Goal: Task Accomplishment & Management: Complete application form

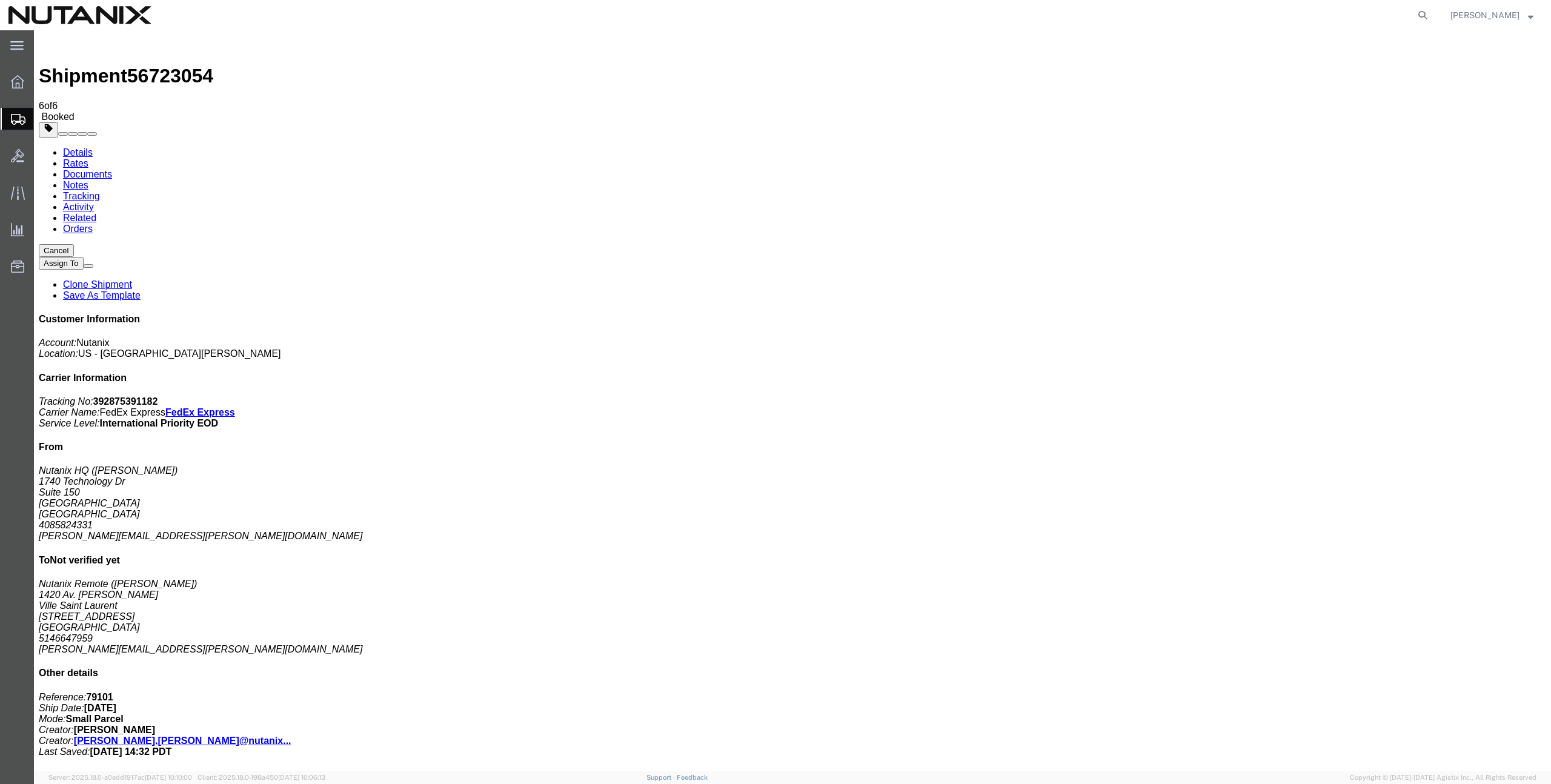
drag, startPoint x: 818, startPoint y: 408, endPoint x: 1094, endPoint y: 260, distance: 313.2
click at [0, 0] on span "Create from Template" at bounding box center [0, 0] width 0 height 0
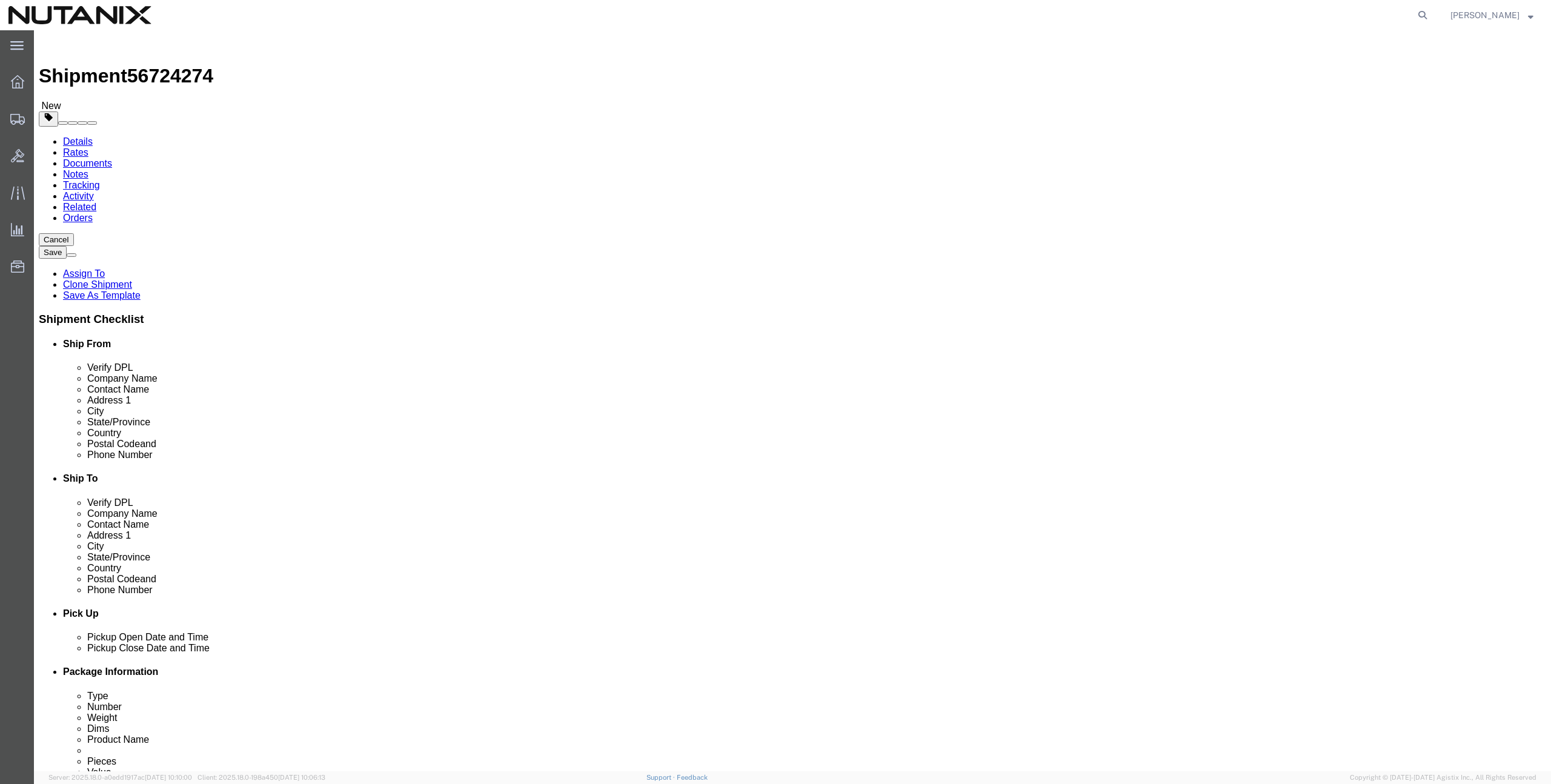
click input "text"
paste input "[PERSON_NAME]"
type input "[PERSON_NAME]"
click input "text"
paste input "[STREET_ADDRESS]"
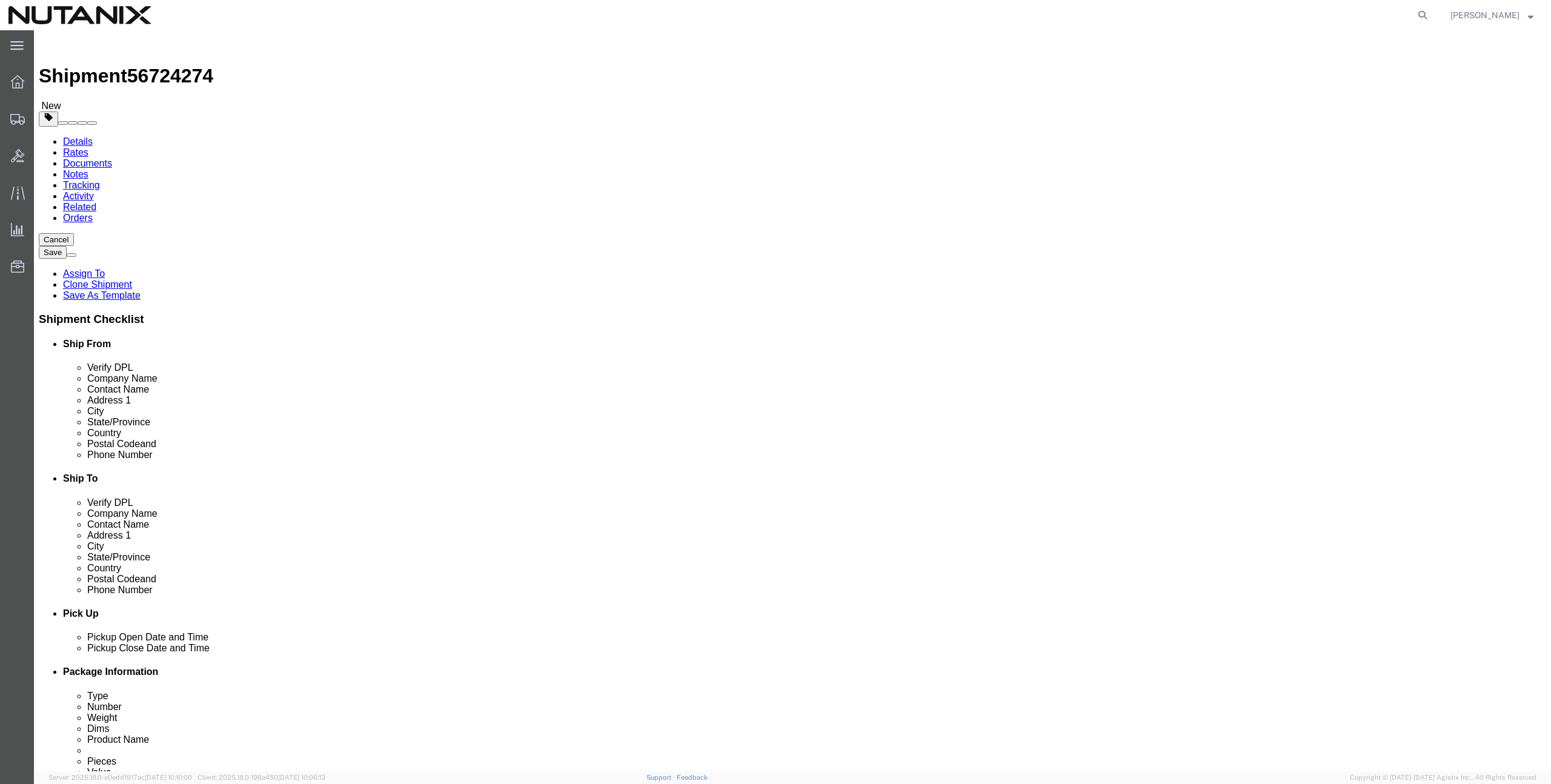
type input "[STREET_ADDRESS]"
click input "text"
click div "Location Select Select My Profile Location [GEOGRAPHIC_DATA] - [GEOGRAPHIC_DATA…"
click input "text"
paste input "[GEOGRAPHIC_DATA]"
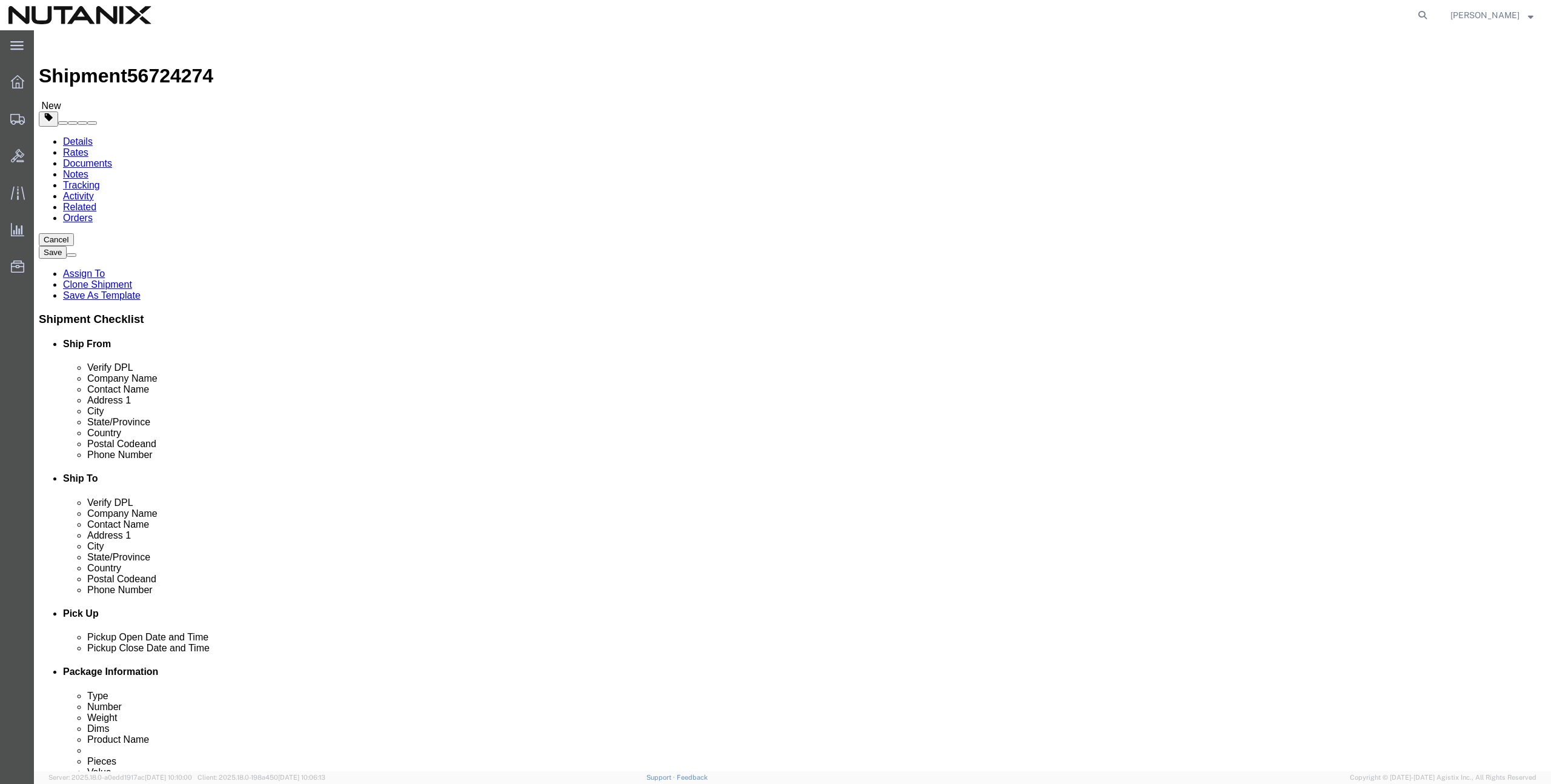
type input "[GEOGRAPHIC_DATA]"
drag, startPoint x: 903, startPoint y: 411, endPoint x: 904, endPoint y: 392, distance: 19.0
click input "text"
click input "Postal Code"
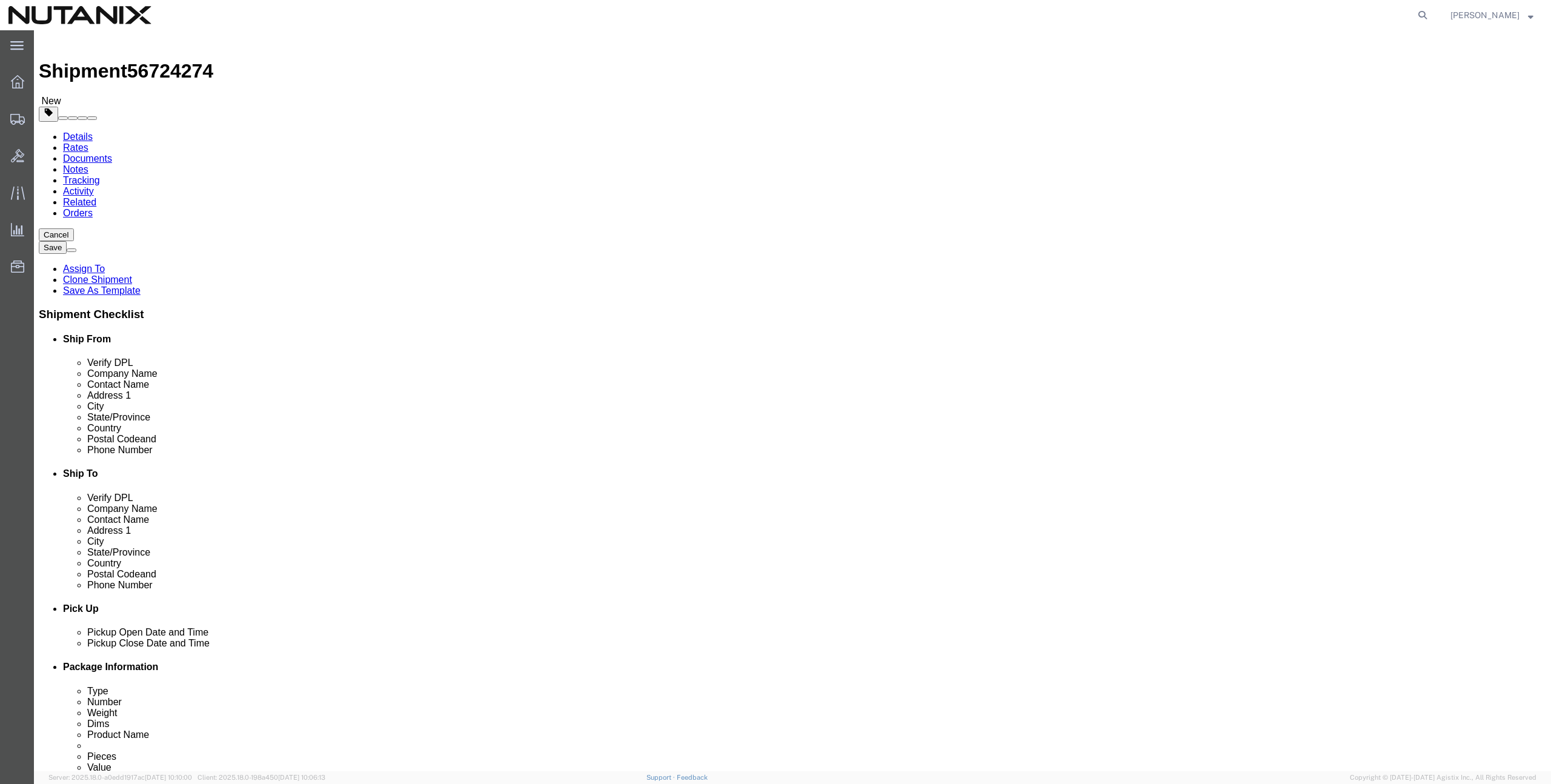
scroll to position [7, 0]
paste input "95661"
type input "95661"
select select "CA"
click input "text"
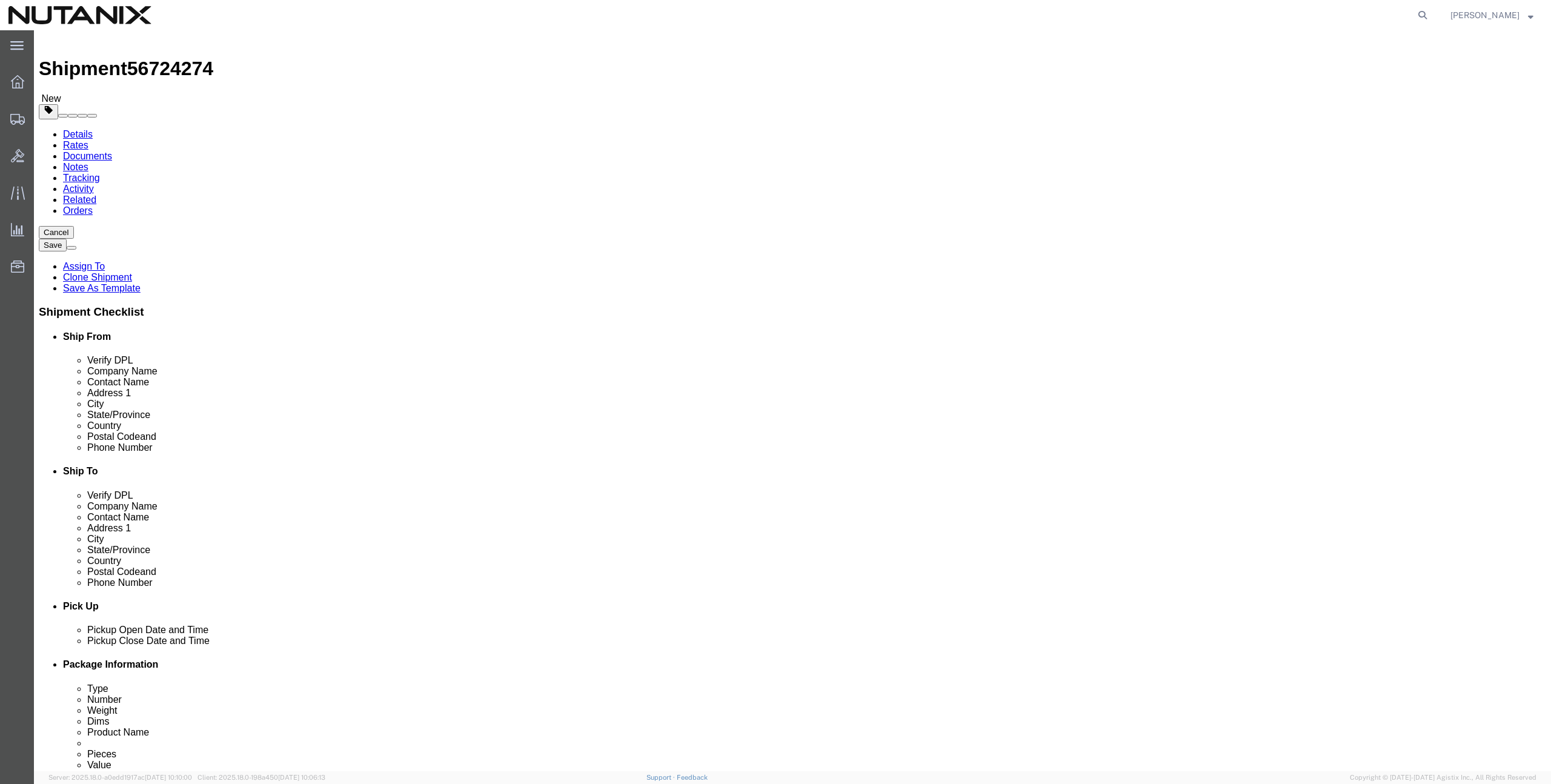
paste input "95661"
type input "95661"
checkbox input "true"
click input "text"
paste input "[PHONE_NUMBER]"
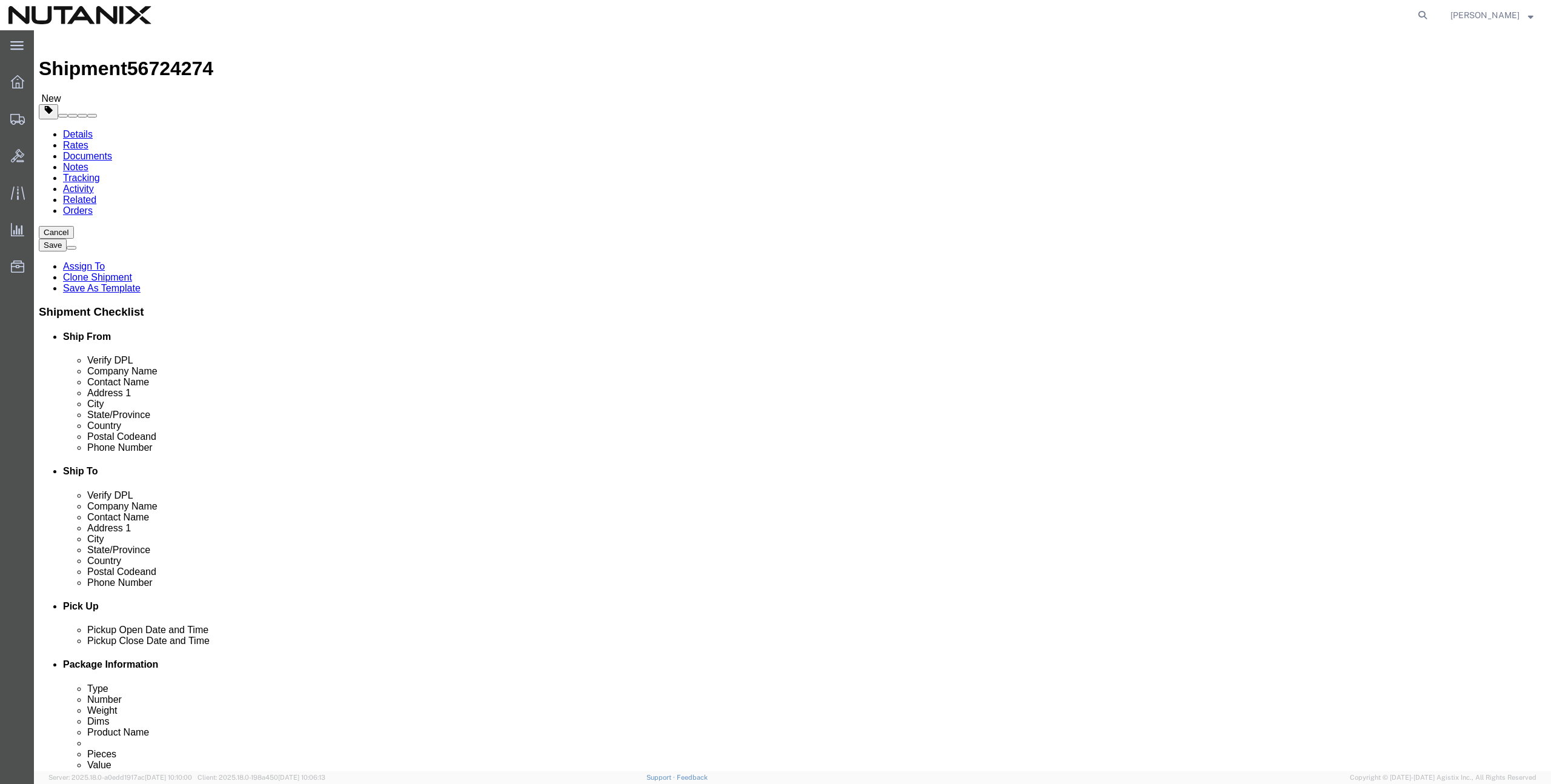
type input "[PHONE_NUMBER]"
drag, startPoint x: 867, startPoint y: 471, endPoint x: 835, endPoint y: 468, distance: 32.1
click div "Email 95661"
paste input "[PERSON_NAME][EMAIL_ADDRESS][PERSON_NAME][DOMAIN_NAME]"
type input "[PERSON_NAME][EMAIL_ADDRESS][PERSON_NAME][DOMAIN_NAME]"
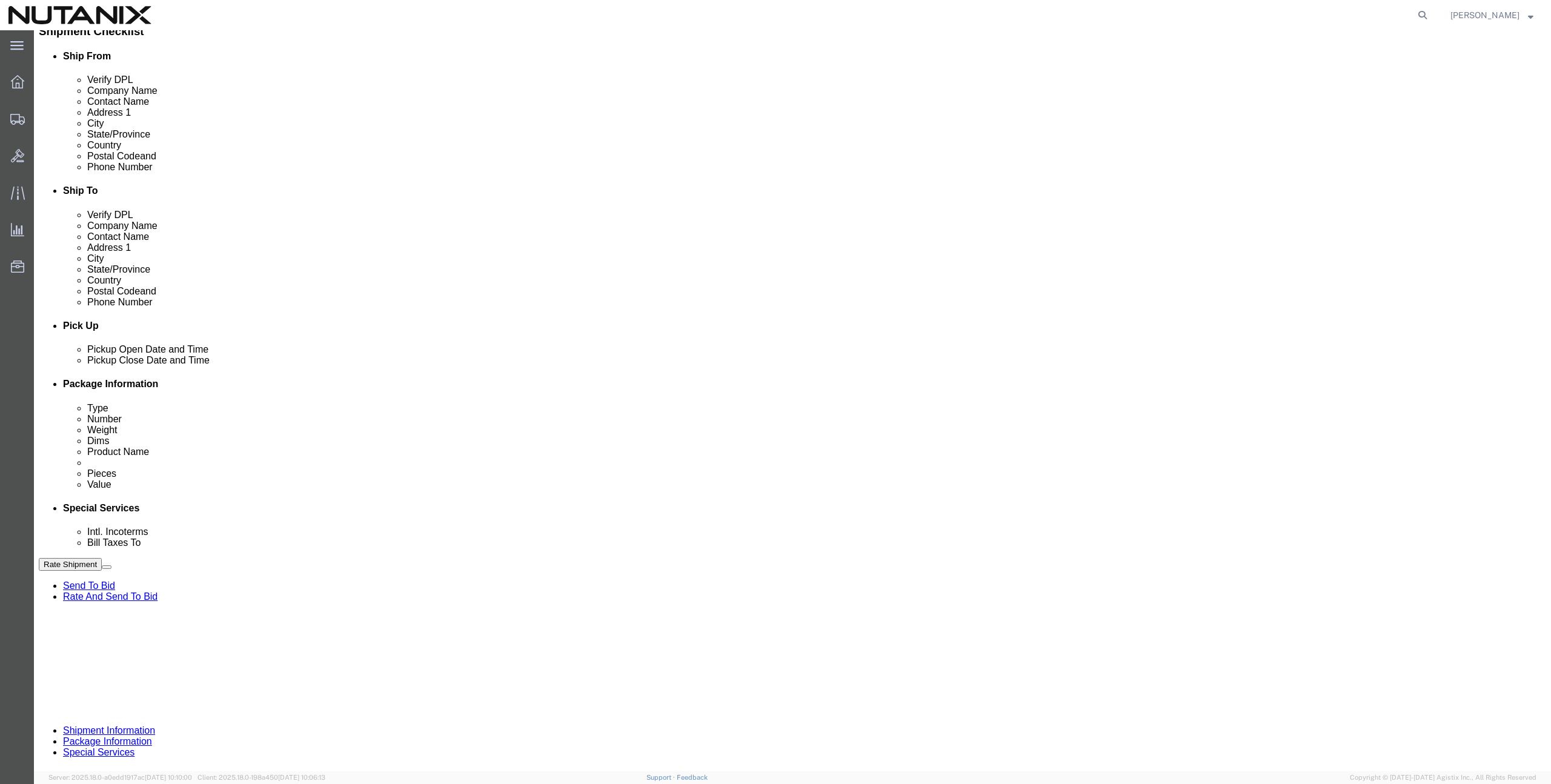
scroll to position [299, 0]
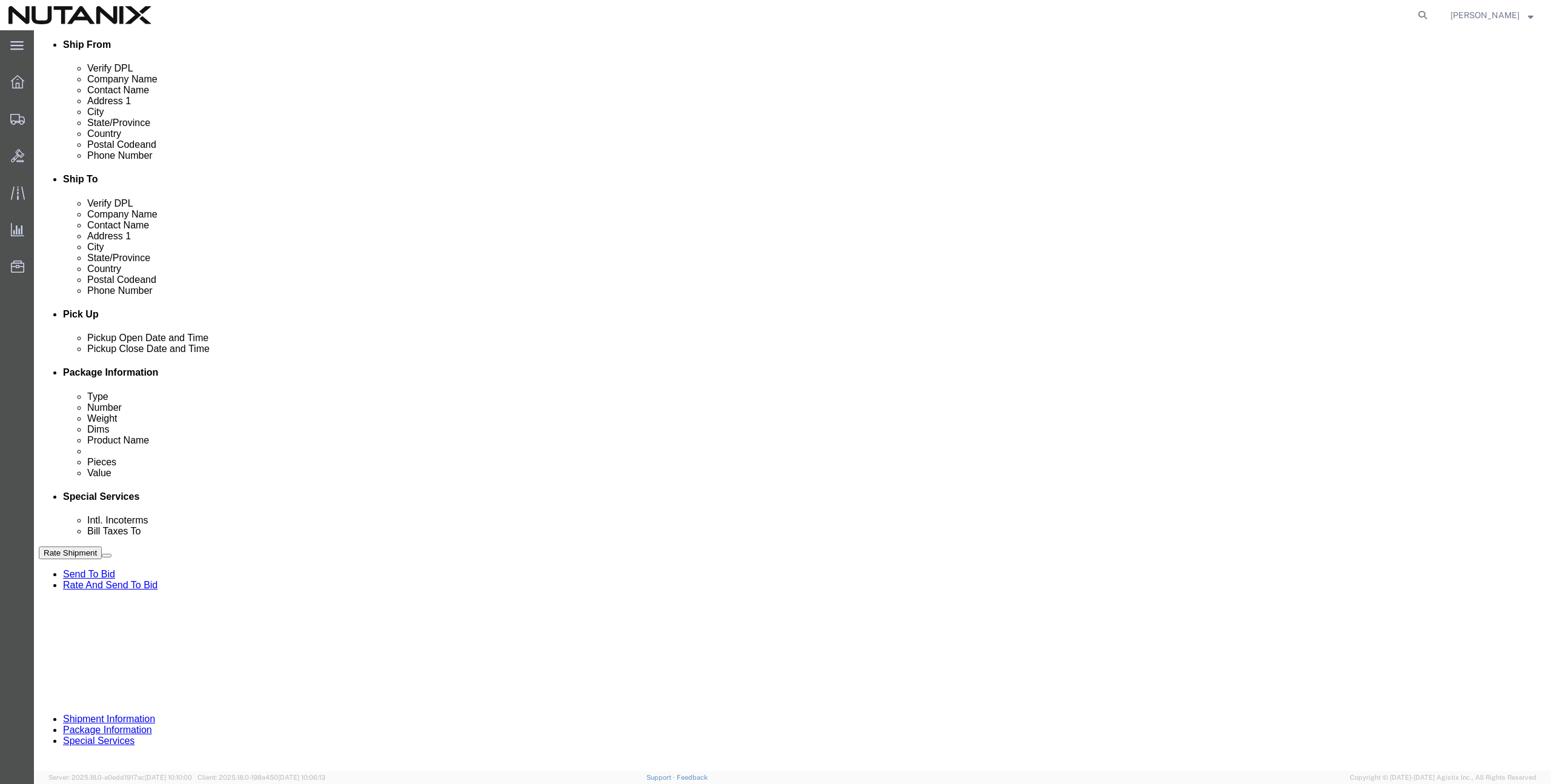
drag, startPoint x: 615, startPoint y: 446, endPoint x: 571, endPoint y: 443, distance: 44.1
click div "Select Account Type Activity ID Airline Appointment Number ASN Batch Request # …"
paste input "0433104"
type input "TASK0433104"
click button "Rate Shipment"
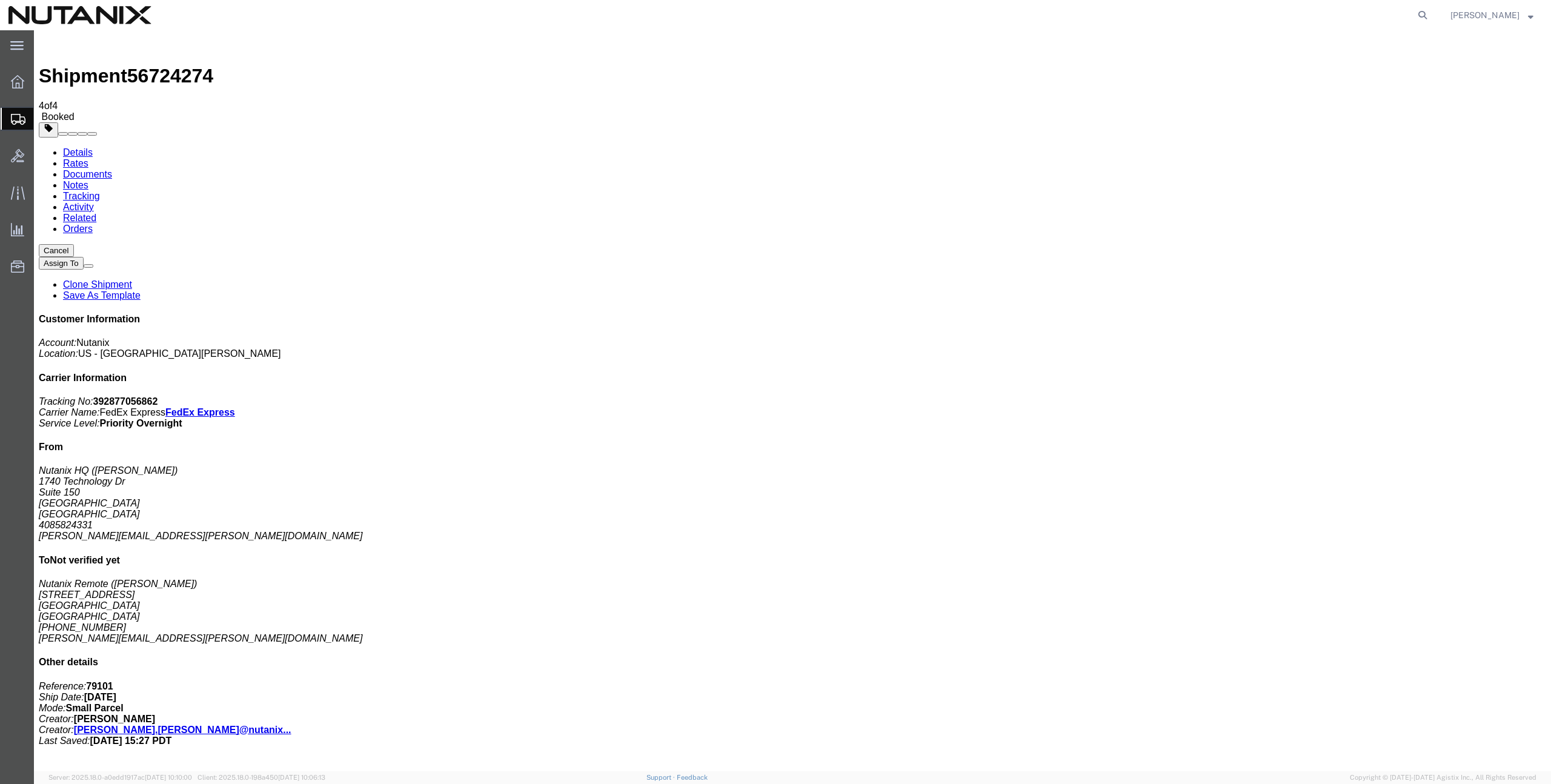
drag, startPoint x: 167, startPoint y: 239, endPoint x: 377, endPoint y: 196, distance: 214.4
drag, startPoint x: 1350, startPoint y: 387, endPoint x: 1333, endPoint y: 385, distance: 17.1
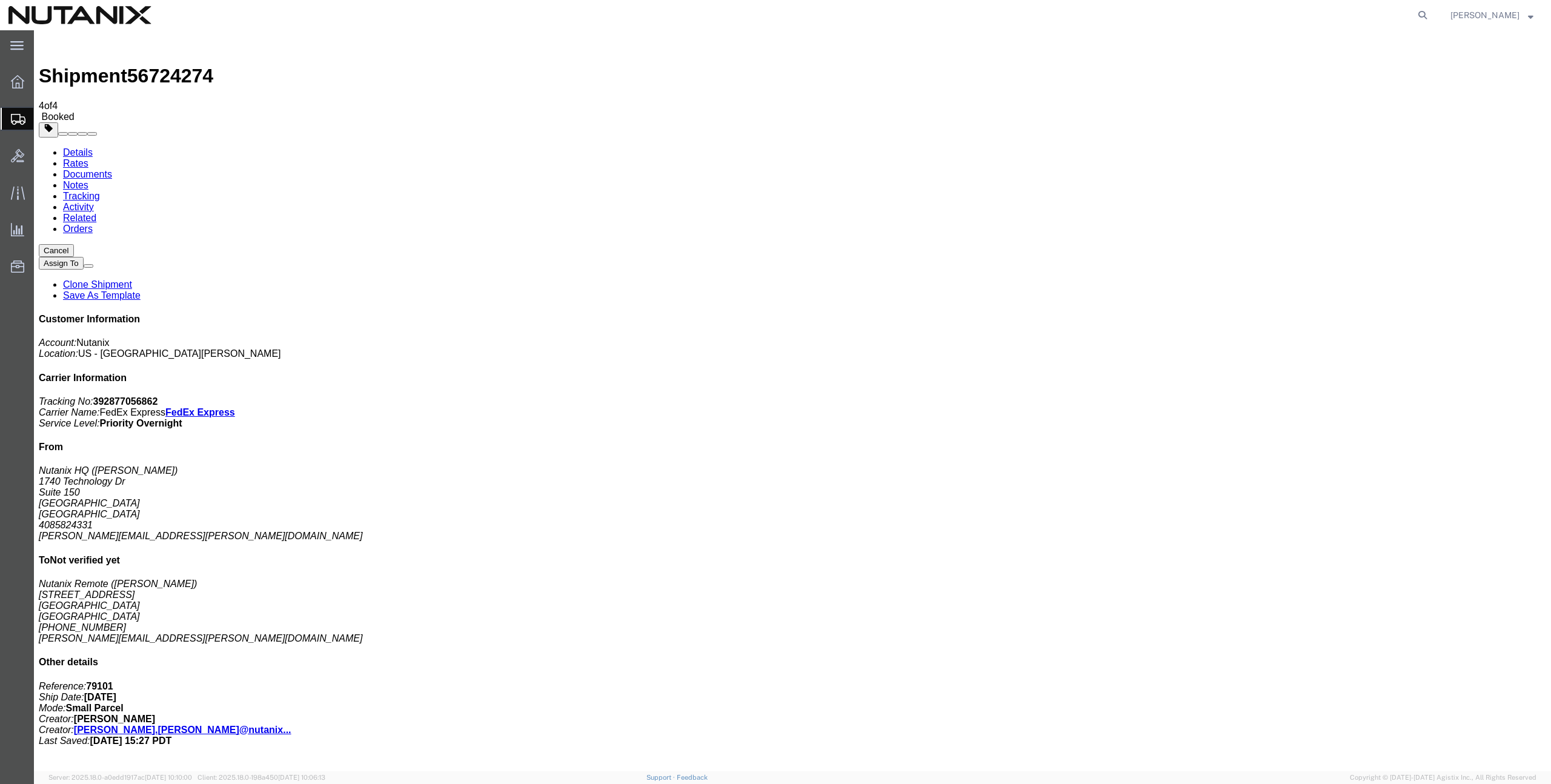
click at [1348, 578] on address "Nutanix Remote ([PERSON_NAME]) [STREET_ADDRESS] [PHONE_NUMBER] [PERSON_NAME][EM…" at bounding box center [792, 611] width 1507 height 65
drag, startPoint x: 1351, startPoint y: 379, endPoint x: 1427, endPoint y: 379, distance: 76.0
click at [1427, 379] on div "Customer Information Account: Nutanix Location: [GEOGRAPHIC_DATA] - [GEOGRAPHIC…" at bounding box center [792, 529] width 1507 height 432
copy address "[STREET_ADDRESS]"
click at [1342, 578] on address "Nutanix Remote ([PERSON_NAME]) [STREET_ADDRESS] [PHONE_NUMBER] [PERSON_NAME][EM…" at bounding box center [792, 611] width 1507 height 65
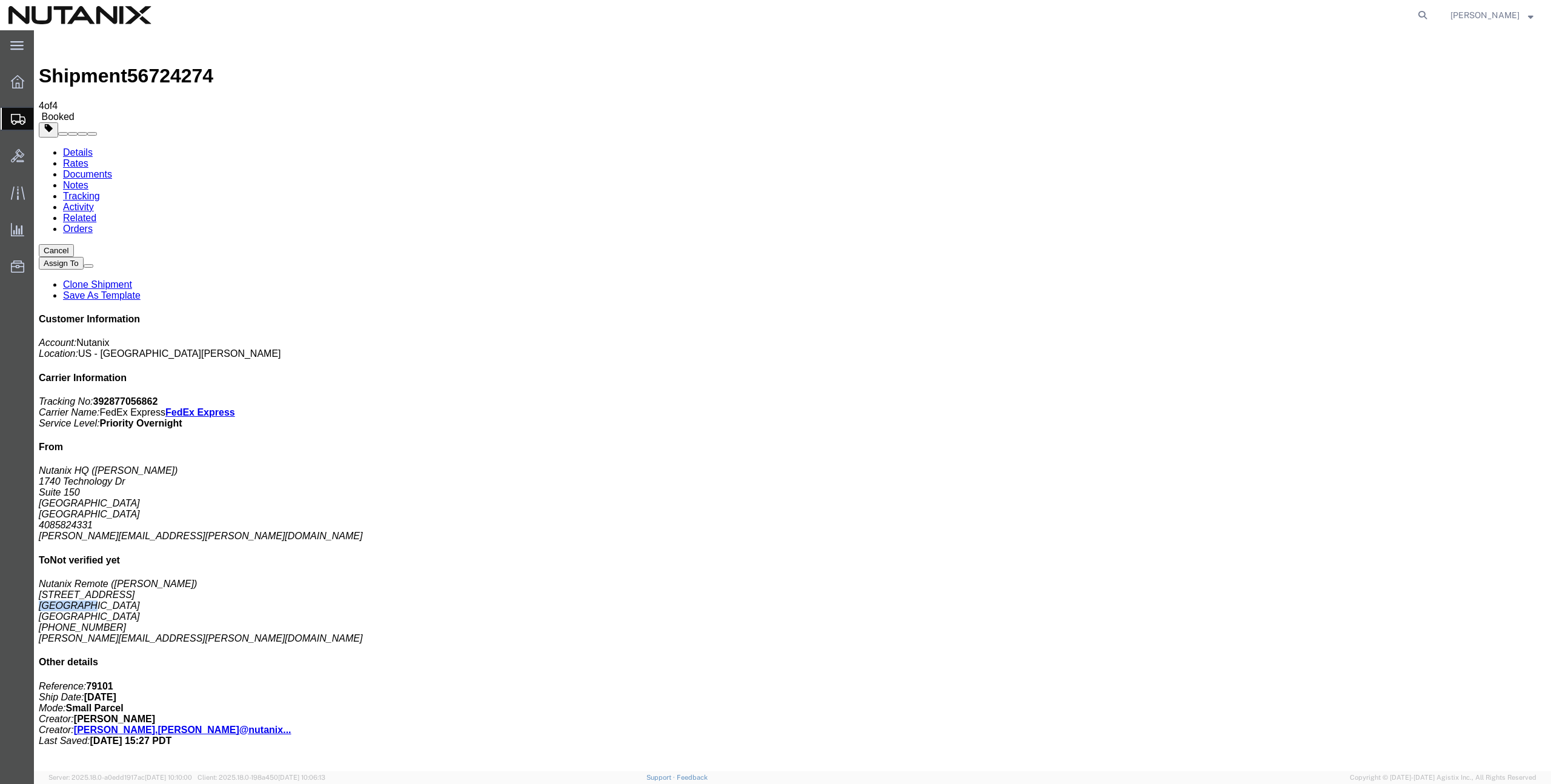
click at [1342, 578] on address "Nutanix Remote ([PERSON_NAME]) [STREET_ADDRESS] [PHONE_NUMBER] [PERSON_NAME][EM…" at bounding box center [792, 611] width 1507 height 65
copy address "[GEOGRAPHIC_DATA]"
click at [1398, 578] on address "Nutanix Remote ([PERSON_NAME]) [STREET_ADDRESS] [PHONE_NUMBER] [PERSON_NAME][EM…" at bounding box center [792, 611] width 1507 height 65
copy address "95661"
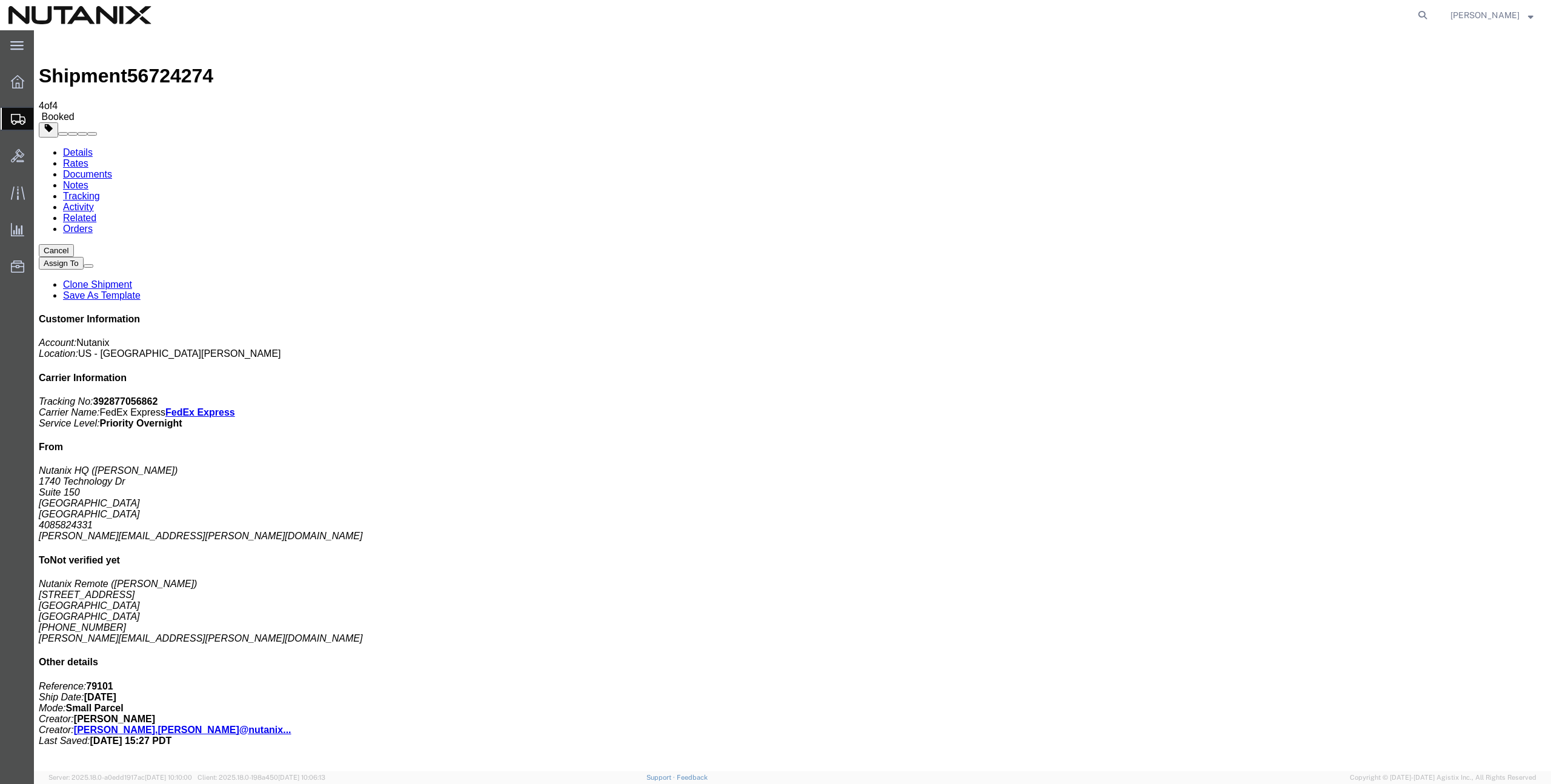
click at [1373, 578] on address "Nutanix Remote ([PERSON_NAME]) [STREET_ADDRESS] [PHONE_NUMBER] [PERSON_NAME][EM…" at bounding box center [792, 611] width 1507 height 65
copy address "CA"
drag, startPoint x: 1390, startPoint y: 417, endPoint x: 1321, endPoint y: 412, distance: 69.2
click at [1321, 412] on div "Customer Information Account: Nutanix Location: [GEOGRAPHIC_DATA] - [GEOGRAPHIC…" at bounding box center [792, 529] width 1507 height 432
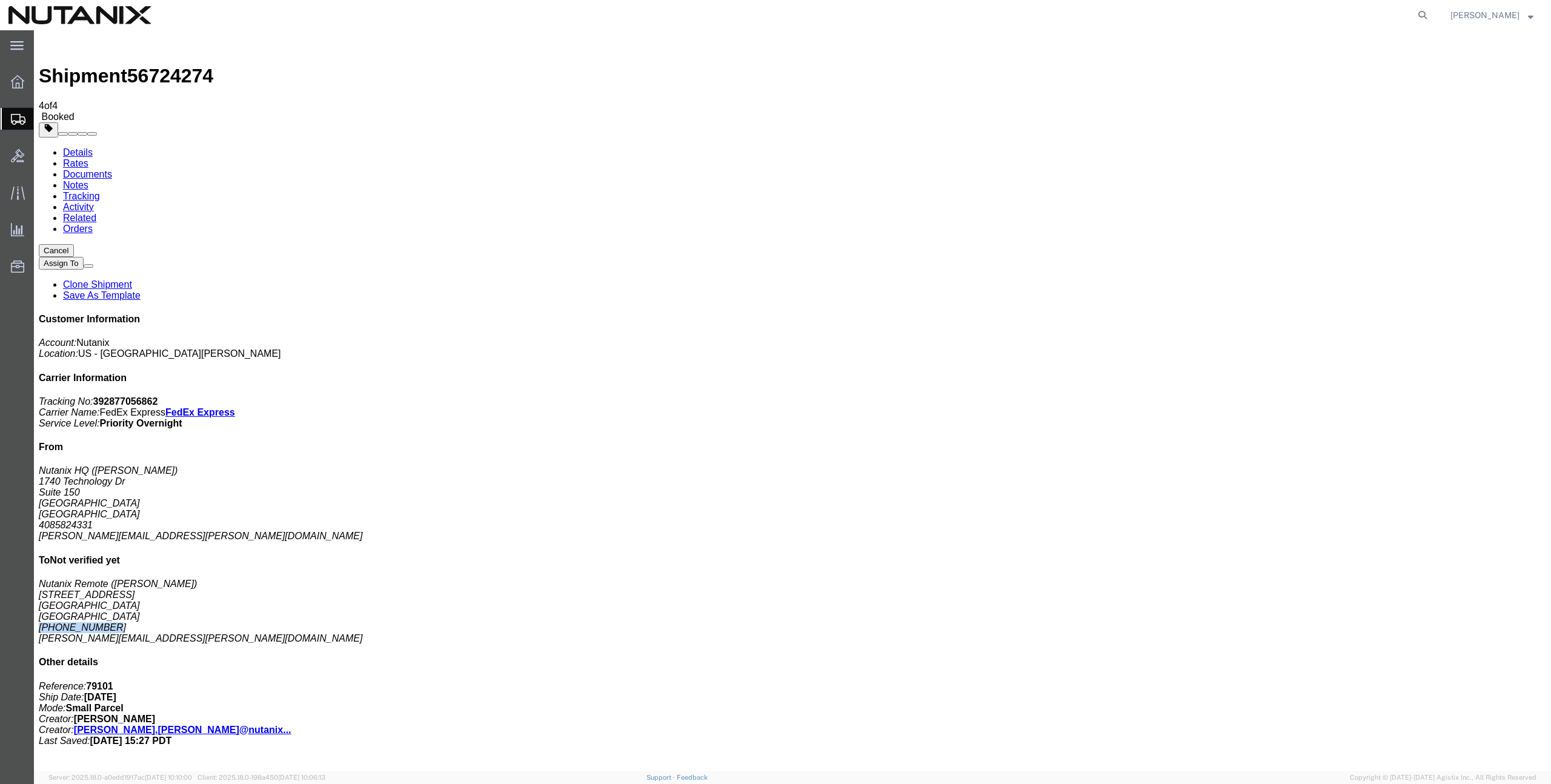
copy address "[PHONE_NUMBER]"
drag, startPoint x: 1435, startPoint y: 429, endPoint x: 1327, endPoint y: 426, distance: 108.0
click at [1327, 426] on div "Customer Information Account: Nutanix Location: [GEOGRAPHIC_DATA] - [GEOGRAPHIC…" at bounding box center [792, 529] width 1507 height 432
copy address "[PERSON_NAME][EMAIL_ADDRESS][PERSON_NAME][DOMAIN_NAME]"
drag, startPoint x: 1410, startPoint y: 368, endPoint x: 1514, endPoint y: 365, distance: 104.0
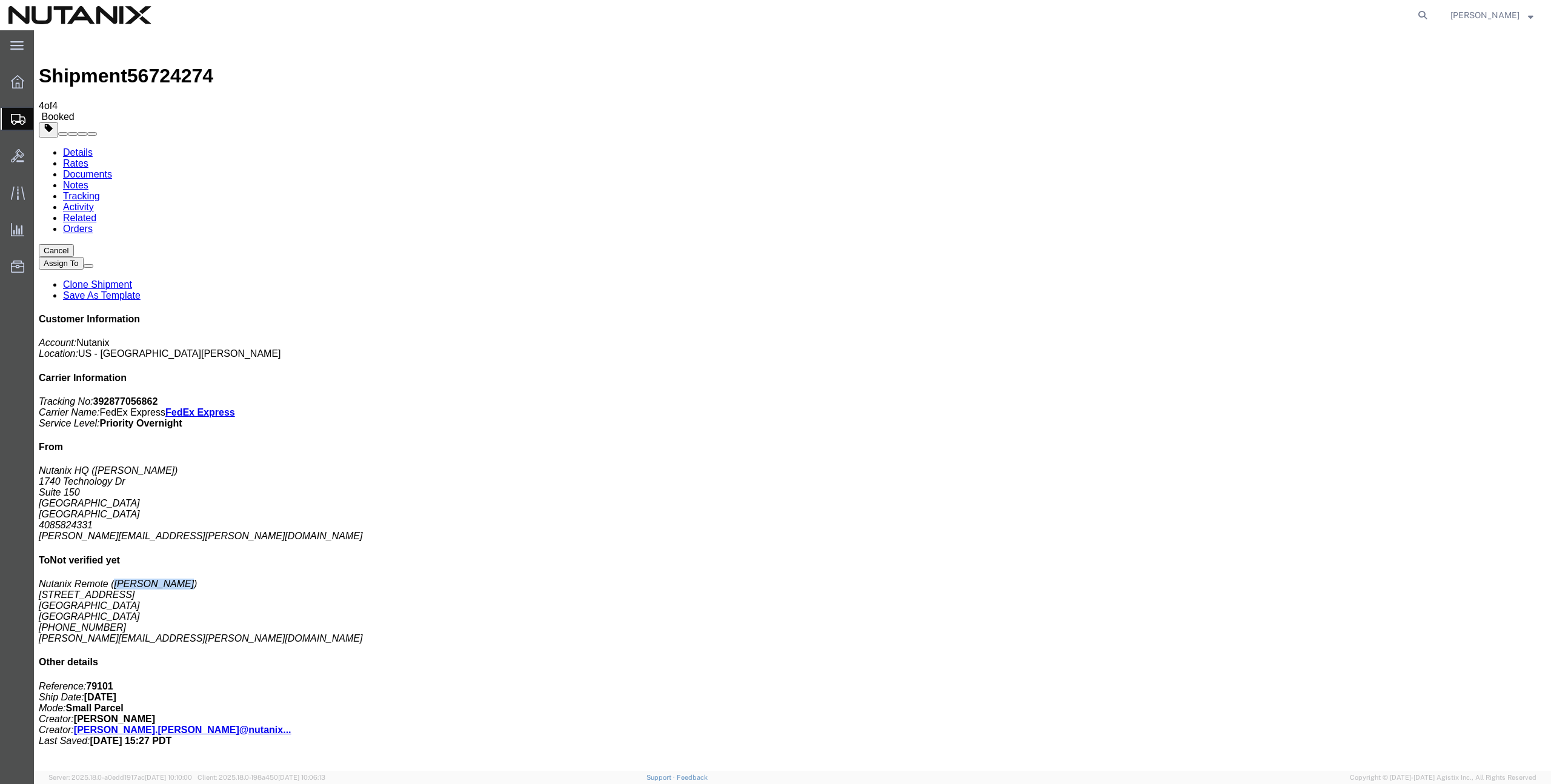
click at [1449, 578] on address "Nutanix Remote ([PERSON_NAME]) [STREET_ADDRESS] [PHONE_NUMBER] [PERSON_NAME][EM…" at bounding box center [792, 611] width 1507 height 65
copy address "[PERSON_NAME]"
copy td "392877056862"
